Goal: Navigation & Orientation: Find specific page/section

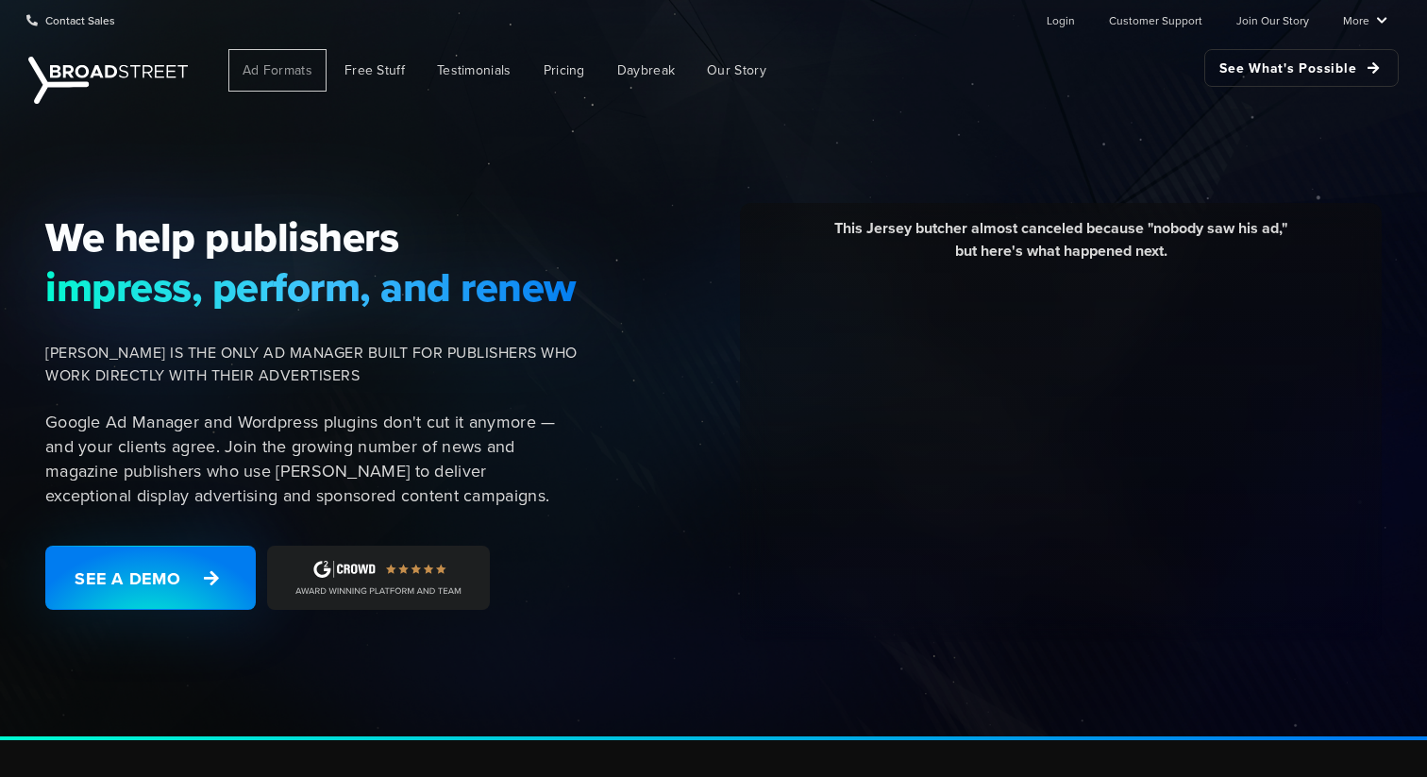
click at [298, 80] on link "Ad Formats" at bounding box center [277, 70] width 98 height 42
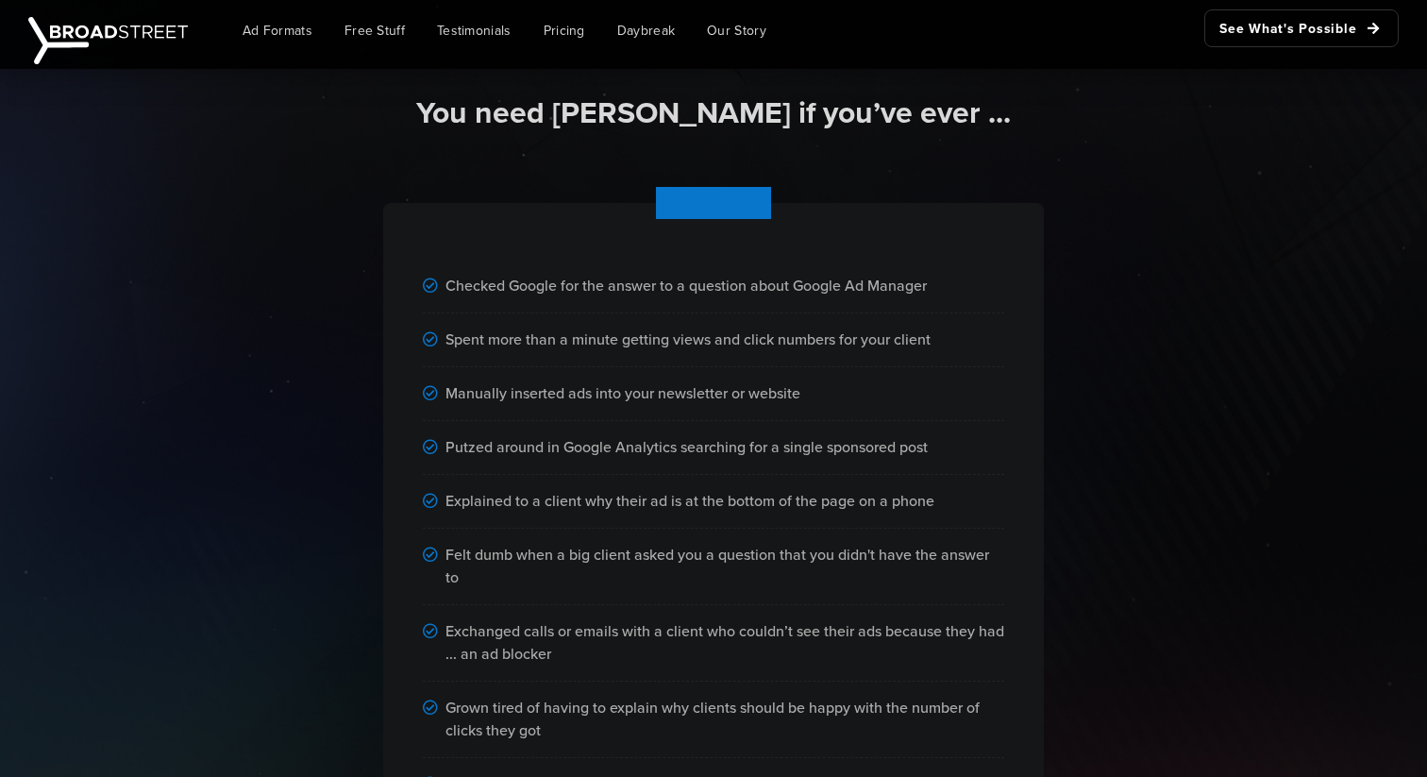
scroll to position [1102, 0]
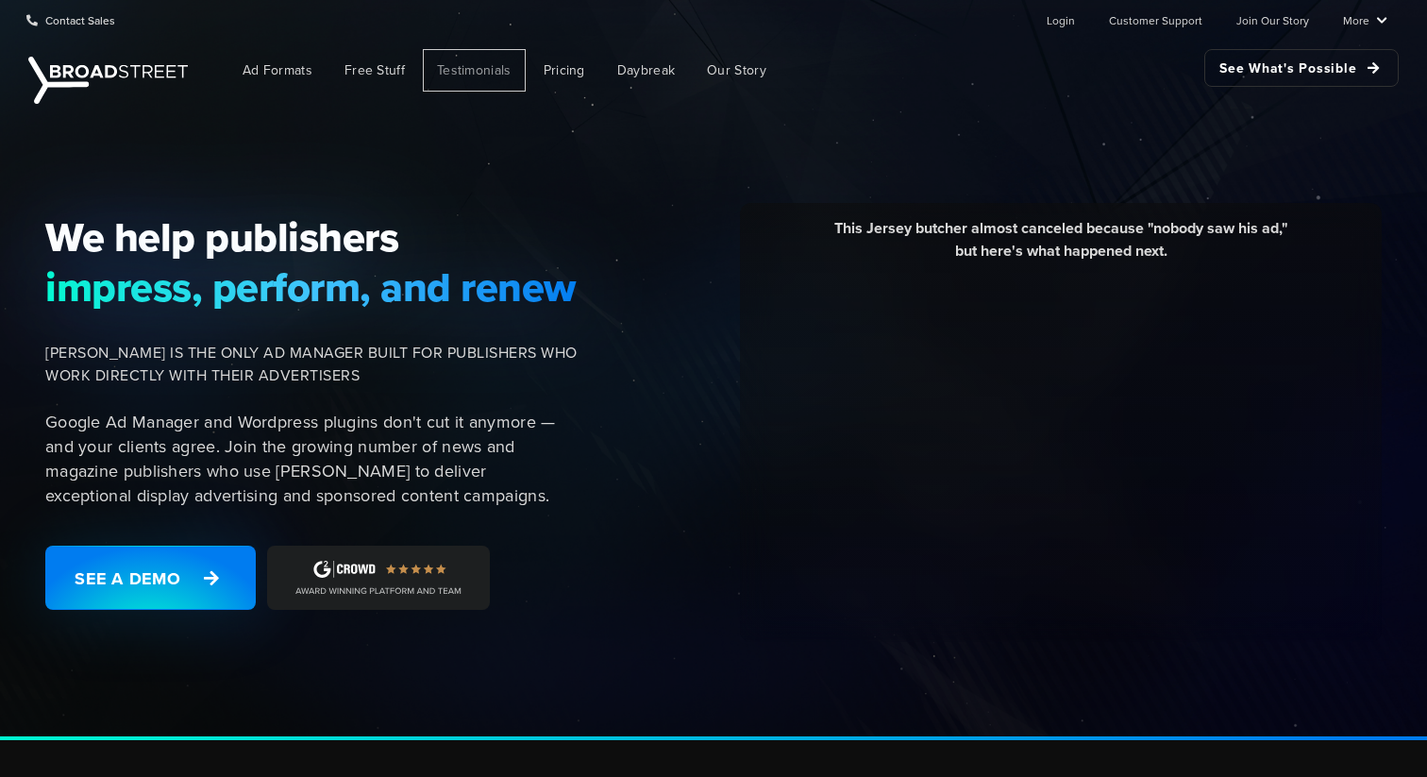
click at [478, 67] on span "Testimonials" at bounding box center [474, 70] width 75 height 20
click at [443, 76] on span "Testimonials" at bounding box center [474, 70] width 75 height 20
